Goal: Find specific page/section: Find specific page/section

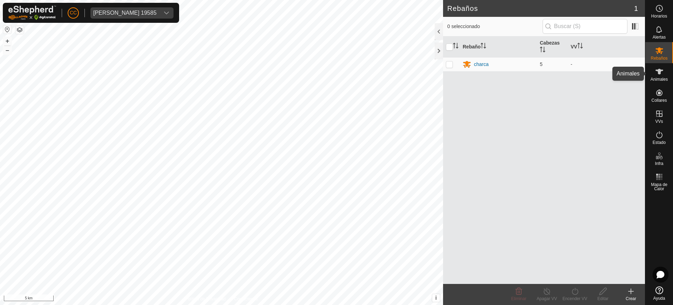
click at [656, 71] on icon at bounding box center [659, 71] width 8 height 8
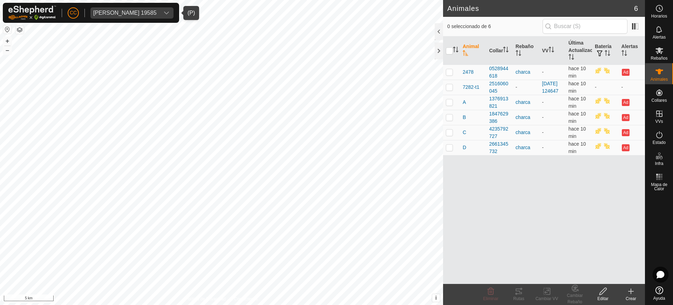
click at [120, 12] on div "[PERSON_NAME] 19585" at bounding box center [124, 13] width 63 height 6
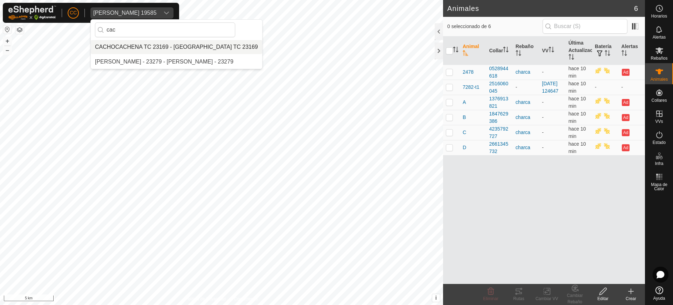
type input "cac"
click at [126, 47] on li "CACHOCACHENA TC 23169 - [GEOGRAPHIC_DATA] TC 23169" at bounding box center [176, 47] width 171 height 14
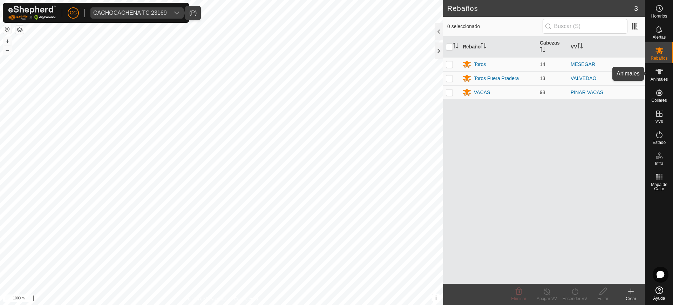
click at [657, 74] on icon at bounding box center [659, 71] width 8 height 8
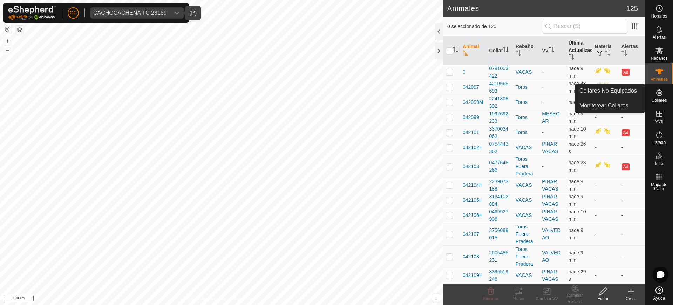
click at [566, 54] on th "Última Actualización" at bounding box center [579, 50] width 26 height 28
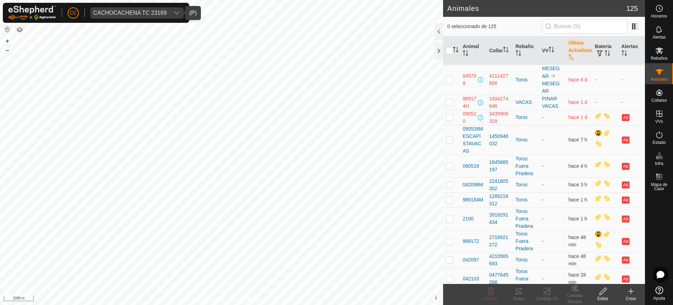
click at [566, 54] on th "Última Actualización" at bounding box center [579, 50] width 26 height 28
click at [453, 102] on td at bounding box center [451, 102] width 17 height 15
checkbox input "true"
click at [451, 117] on p-checkbox at bounding box center [449, 117] width 7 height 6
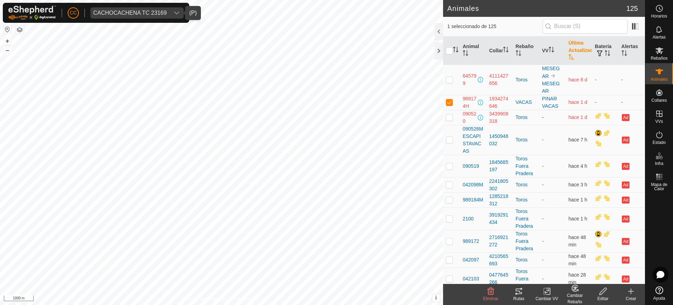
checkbox input "true"
click at [149, 12] on div "CACHOCACHENA TC 23169" at bounding box center [130, 13] width 74 height 6
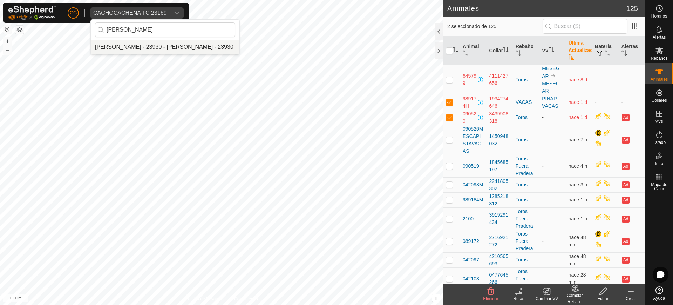
type input "[PERSON_NAME]"
click at [149, 51] on li "[PERSON_NAME] - 23930 - [PERSON_NAME] - 23930" at bounding box center [165, 47] width 149 height 14
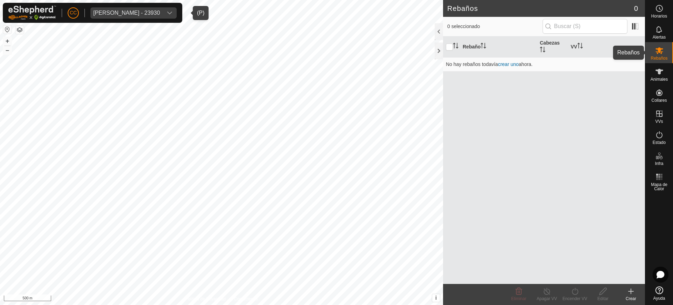
click at [657, 56] on span "Rebaños" at bounding box center [659, 58] width 17 height 4
click at [662, 77] on span "Animales" at bounding box center [659, 79] width 17 height 4
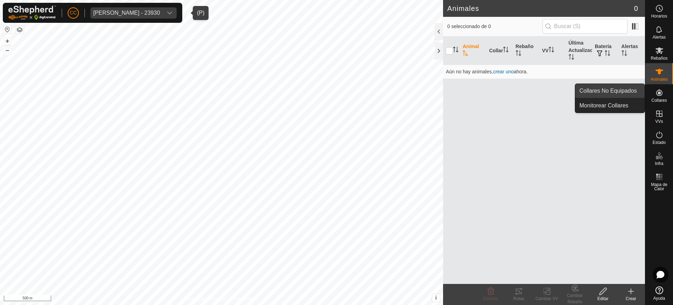
click at [637, 93] on link "Collares No Equipados" at bounding box center [609, 91] width 69 height 14
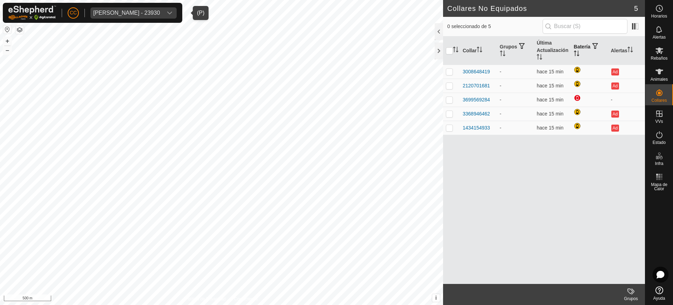
click at [573, 53] on th "Batería" at bounding box center [589, 50] width 37 height 28
click at [141, 15] on div "[PERSON_NAME] - 23930" at bounding box center [126, 13] width 67 height 6
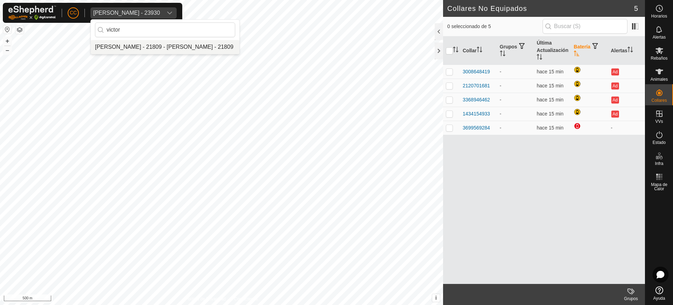
type input "victor"
click at [144, 49] on li "[PERSON_NAME] - 21809 - [PERSON_NAME] - 21809" at bounding box center [165, 47] width 149 height 14
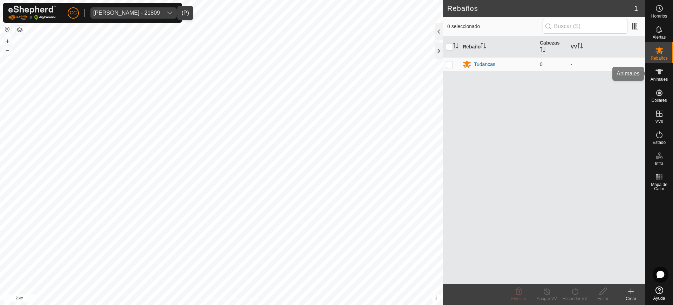
click at [668, 74] on div "Animales" at bounding box center [660, 73] width 28 height 21
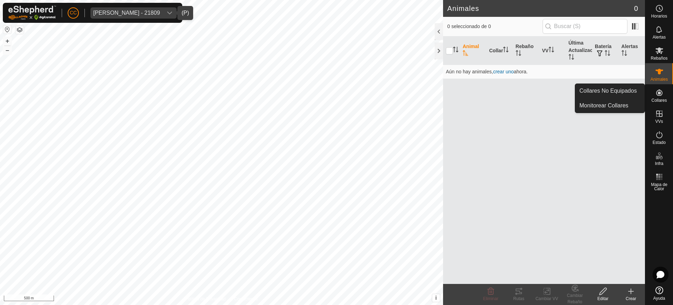
click at [665, 89] on es-neckbands-svg-icon at bounding box center [659, 92] width 13 height 11
click at [634, 86] on link "Collares No Equipados" at bounding box center [609, 91] width 69 height 14
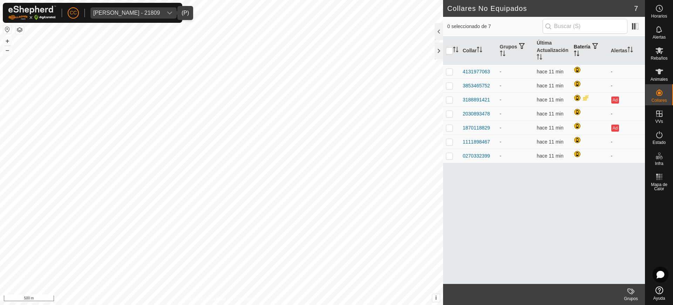
click at [575, 52] on icon "Activar para ordenar" at bounding box center [575, 53] width 1 height 6
click at [147, 10] on div "[PERSON_NAME] - 21809" at bounding box center [126, 13] width 67 height 6
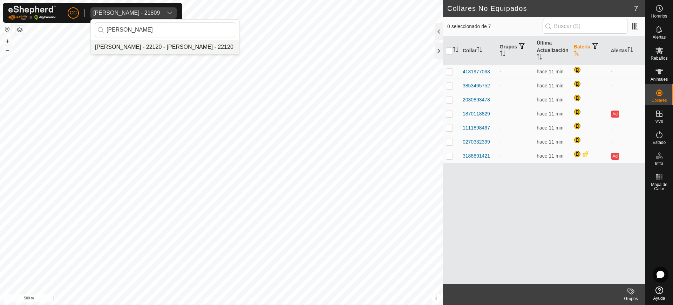
type input "[PERSON_NAME]"
click at [151, 43] on li "[PERSON_NAME] - 22120 - [PERSON_NAME] - 22120" at bounding box center [165, 47] width 149 height 14
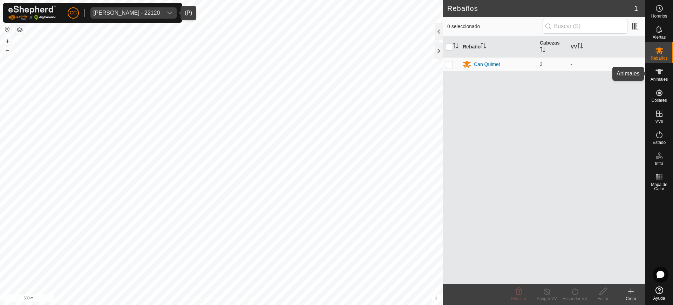
click at [661, 76] on es-animals-svg-icon at bounding box center [659, 71] width 13 height 11
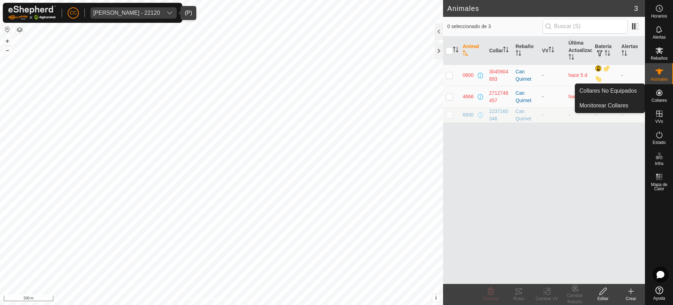
click at [661, 92] on icon at bounding box center [659, 92] width 8 height 8
click at [626, 89] on link "Collares No Equipados" at bounding box center [609, 91] width 69 height 14
